Goal: Complete application form

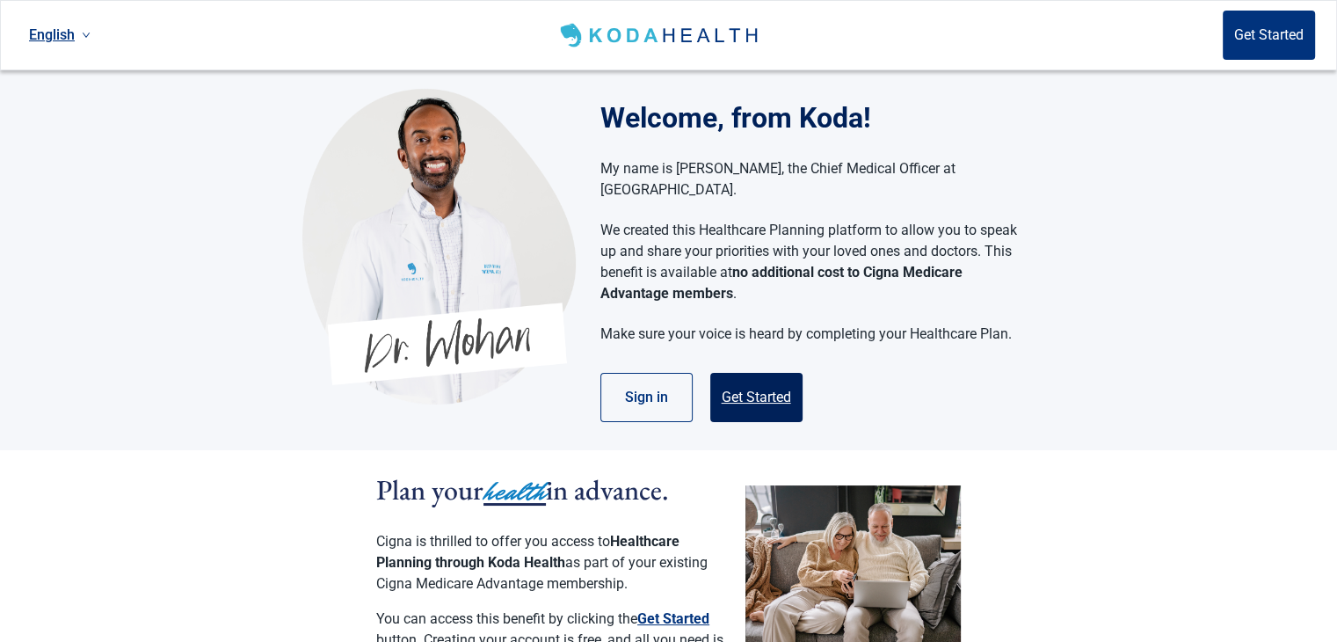
click at [765, 373] on button "Get Started" at bounding box center [756, 397] width 92 height 49
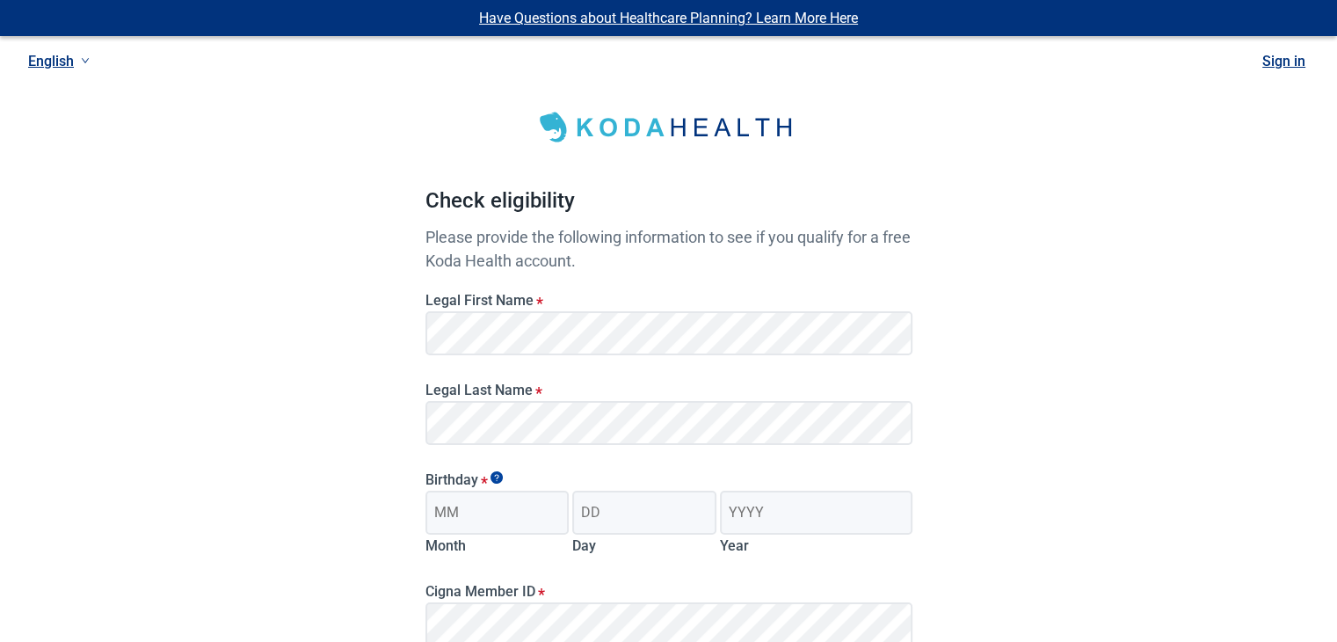
click at [1262, 362] on div "Have Questions about Healthcare Planning? Learn More Here English Sign in Check…" at bounding box center [668, 444] width 1337 height 888
type input "08"
type input "25"
type input "1958"
